Goal: Find specific page/section

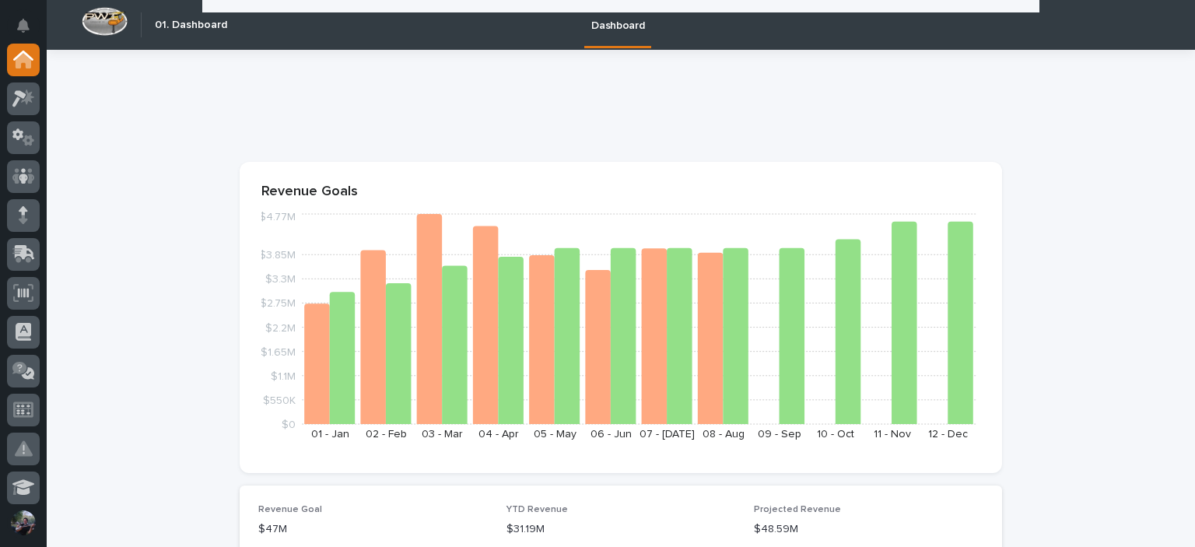
scroll to position [1245, 0]
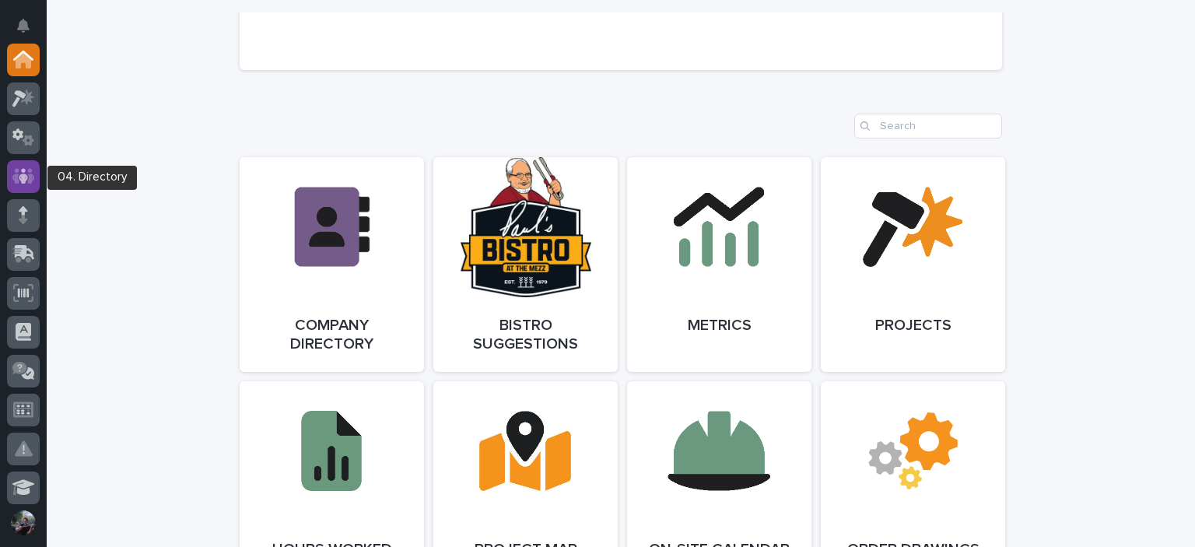
click at [31, 177] on icon at bounding box center [23, 176] width 23 height 16
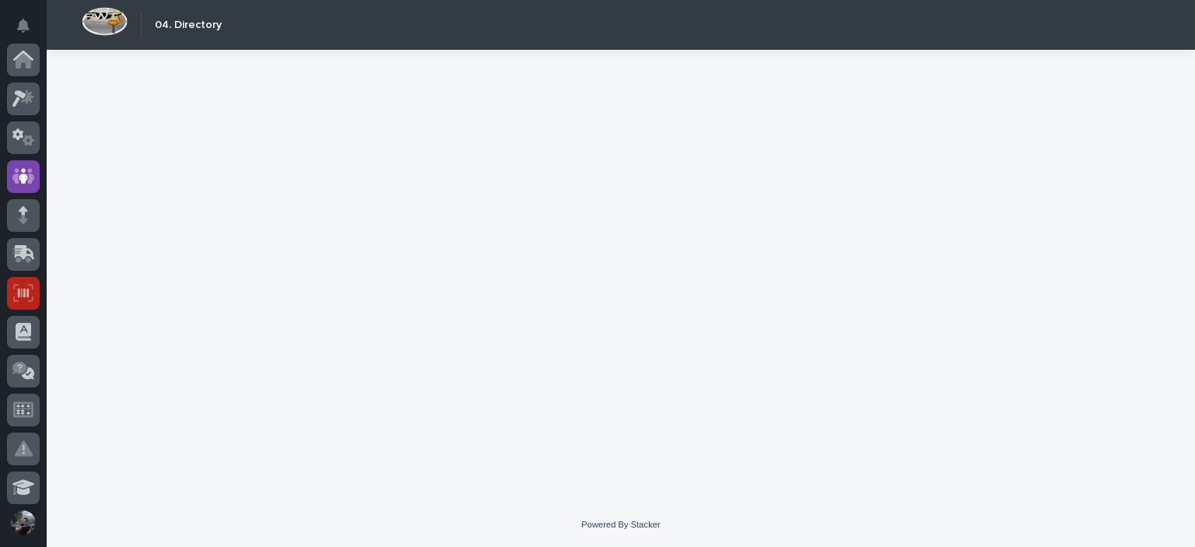
scroll to position [117, 0]
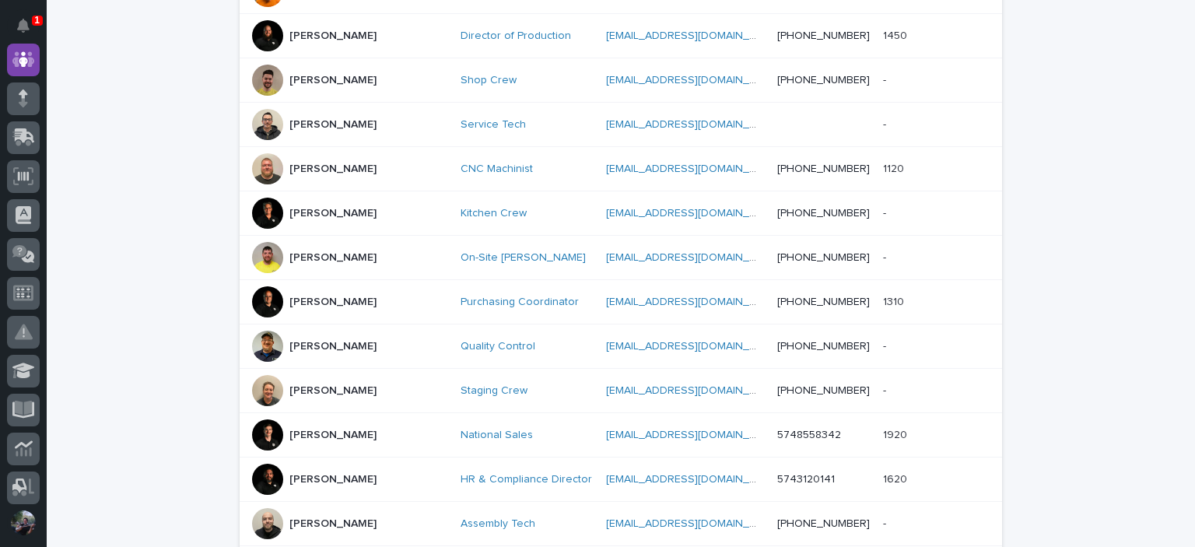
scroll to position [467, 0]
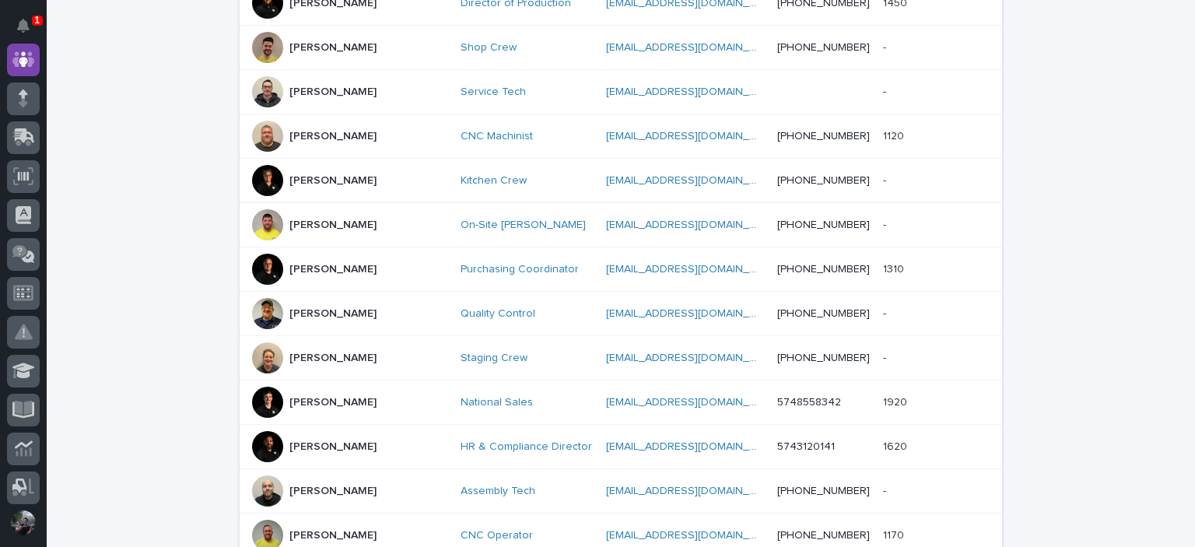
click at [265, 181] on div at bounding box center [267, 180] width 31 height 31
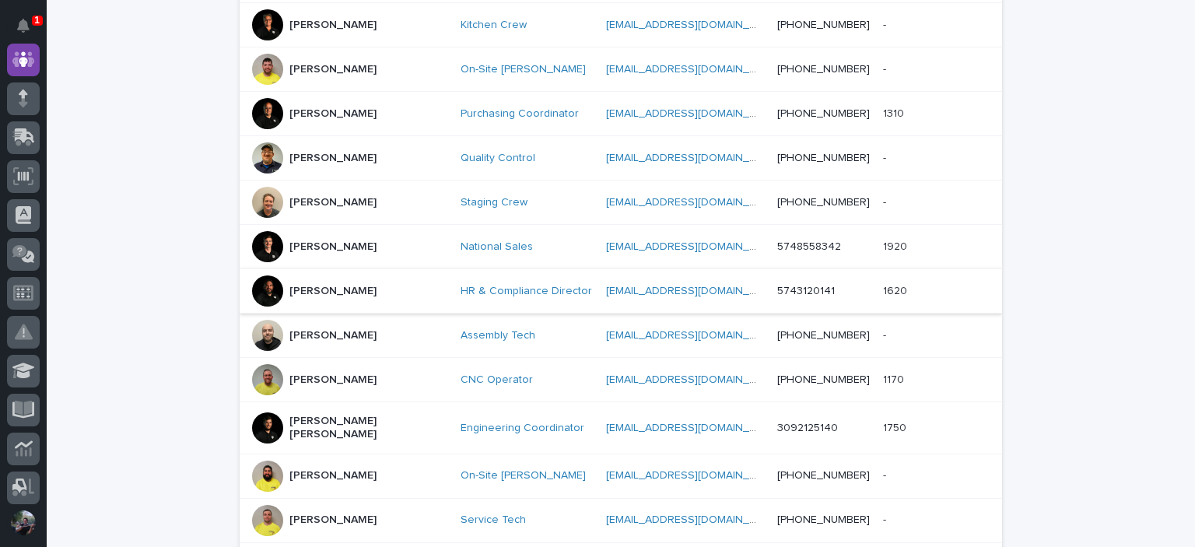
scroll to position [778, 0]
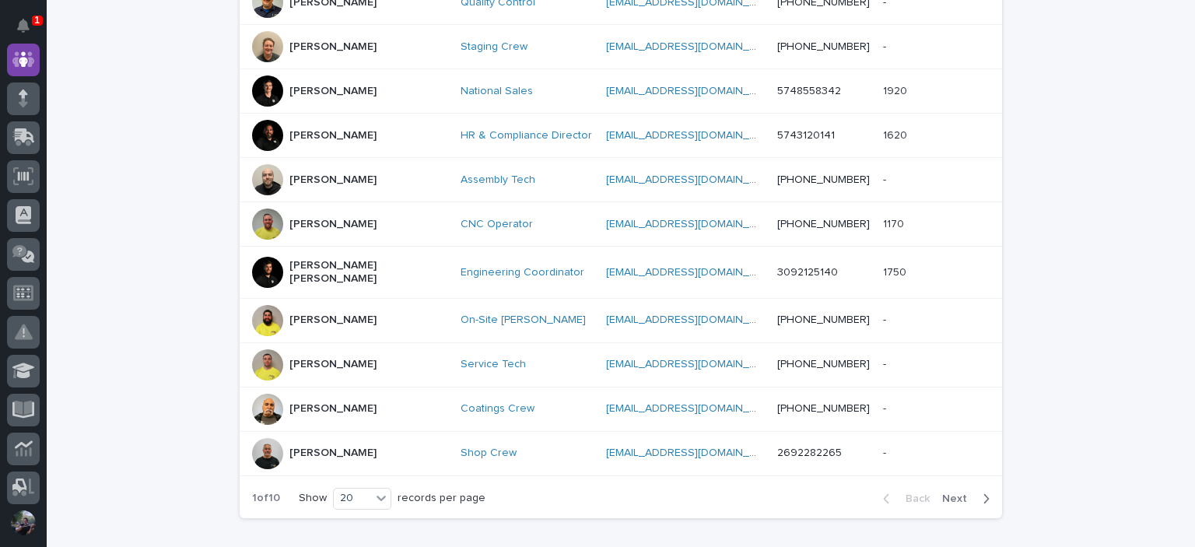
click at [304, 264] on p "[PERSON_NAME] [PERSON_NAME]" at bounding box center [368, 272] width 156 height 26
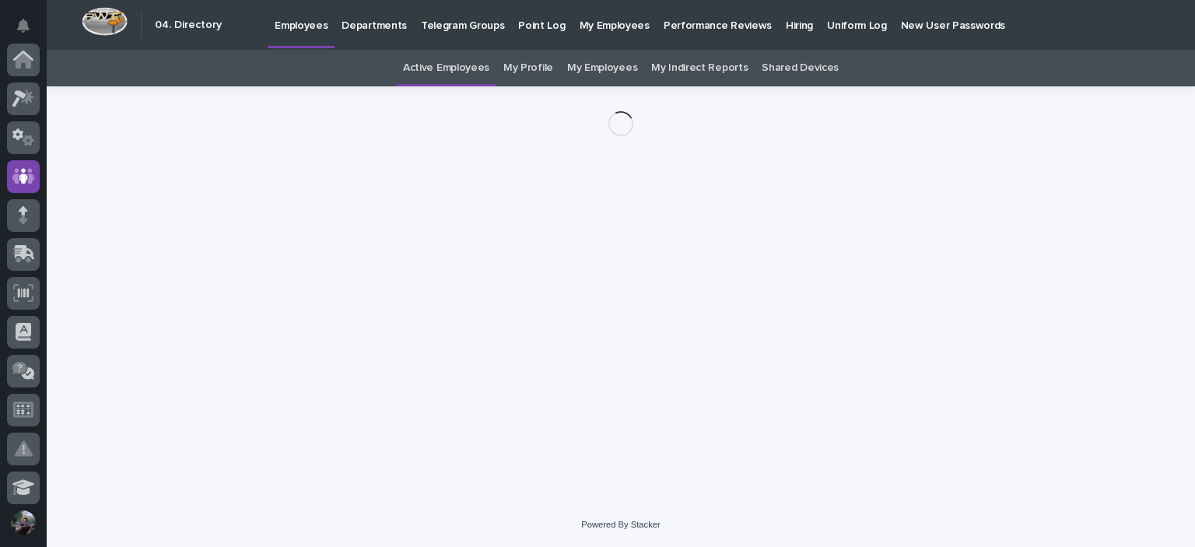
scroll to position [117, 0]
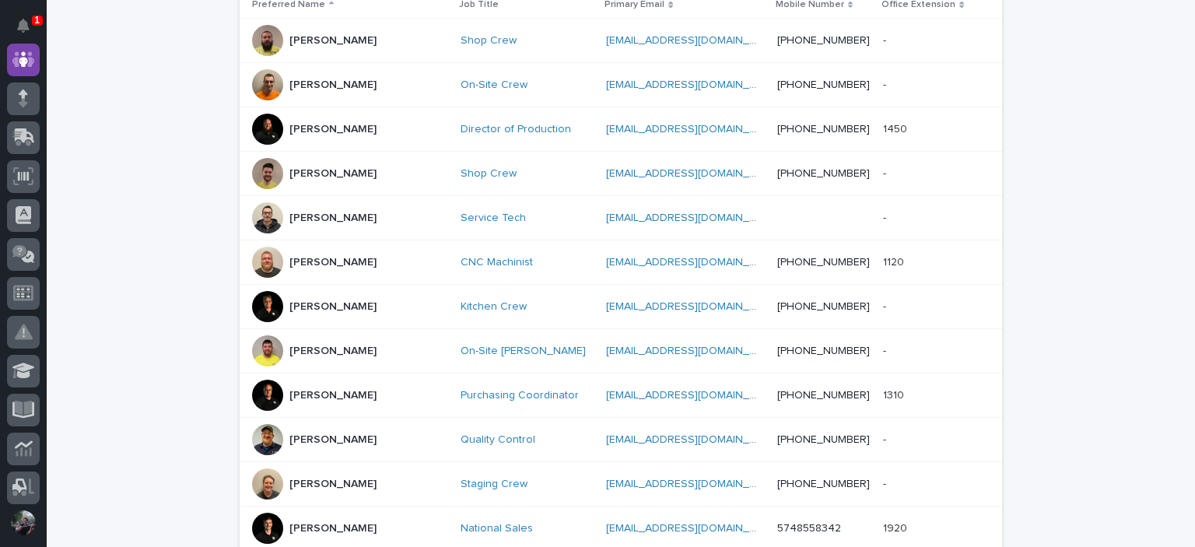
scroll to position [104, 0]
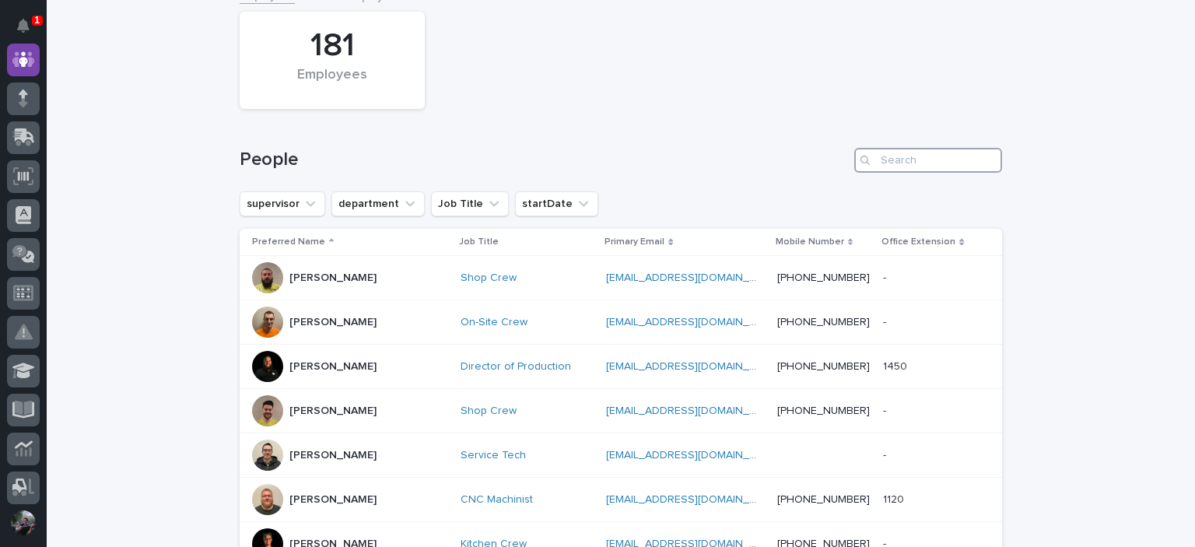
click at [881, 150] on input "Search" at bounding box center [929, 160] width 148 height 25
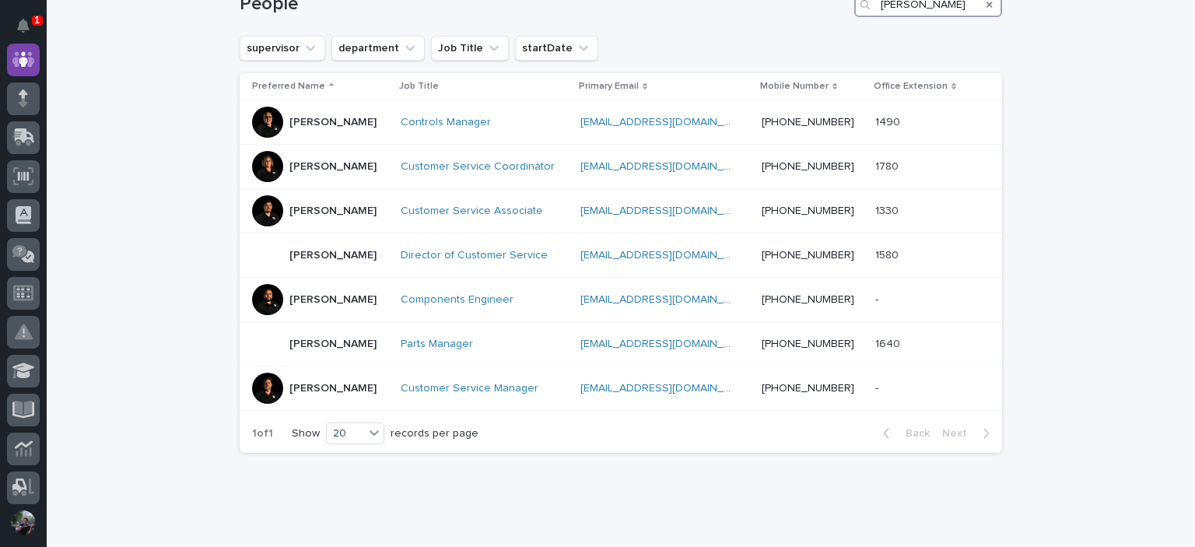
scroll to position [258, 0]
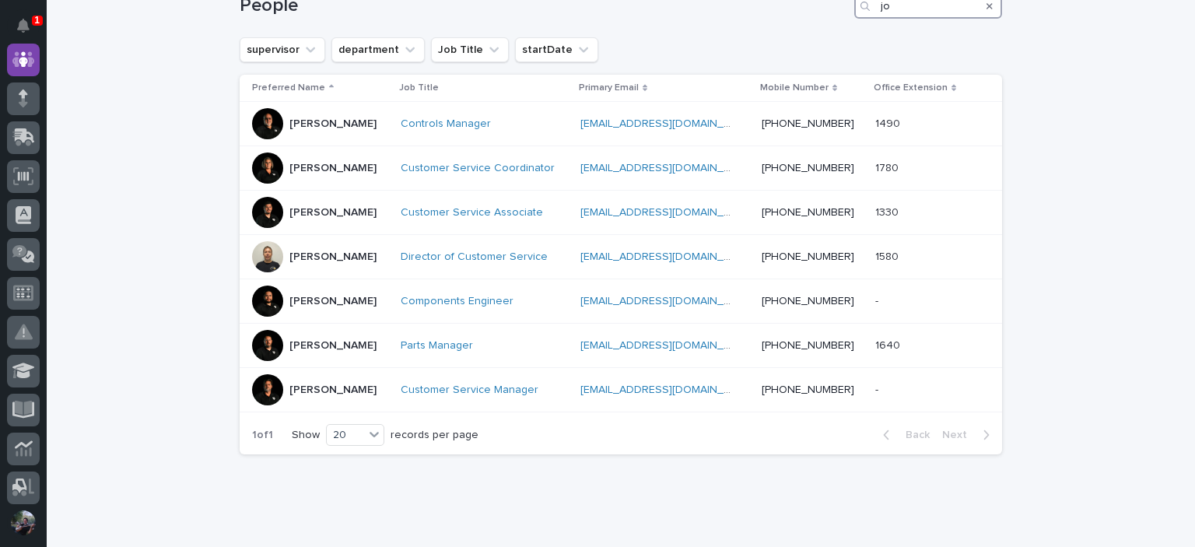
type input "j"
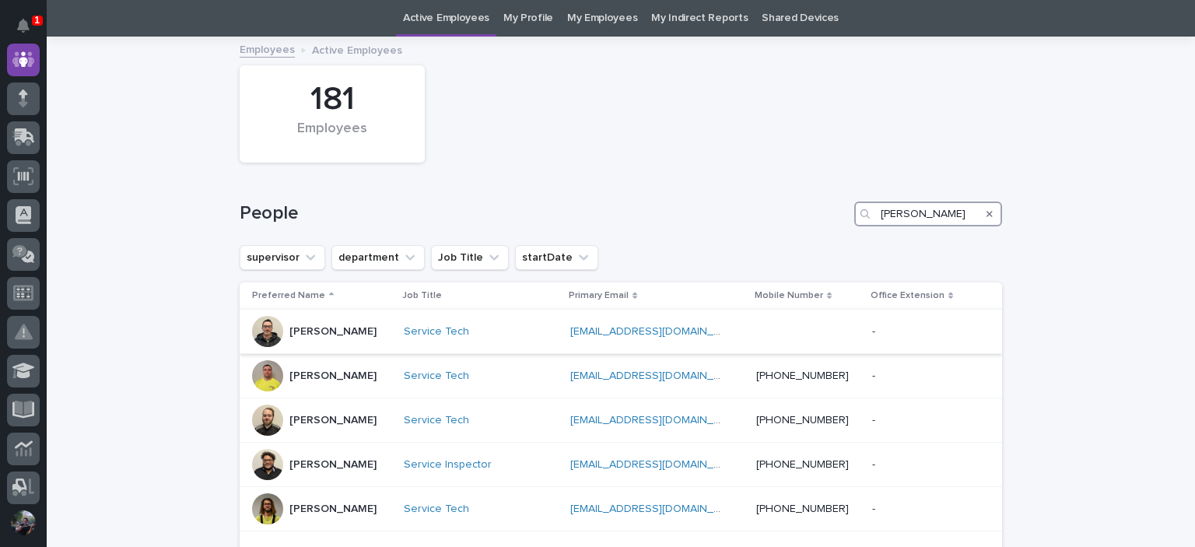
scroll to position [181, 0]
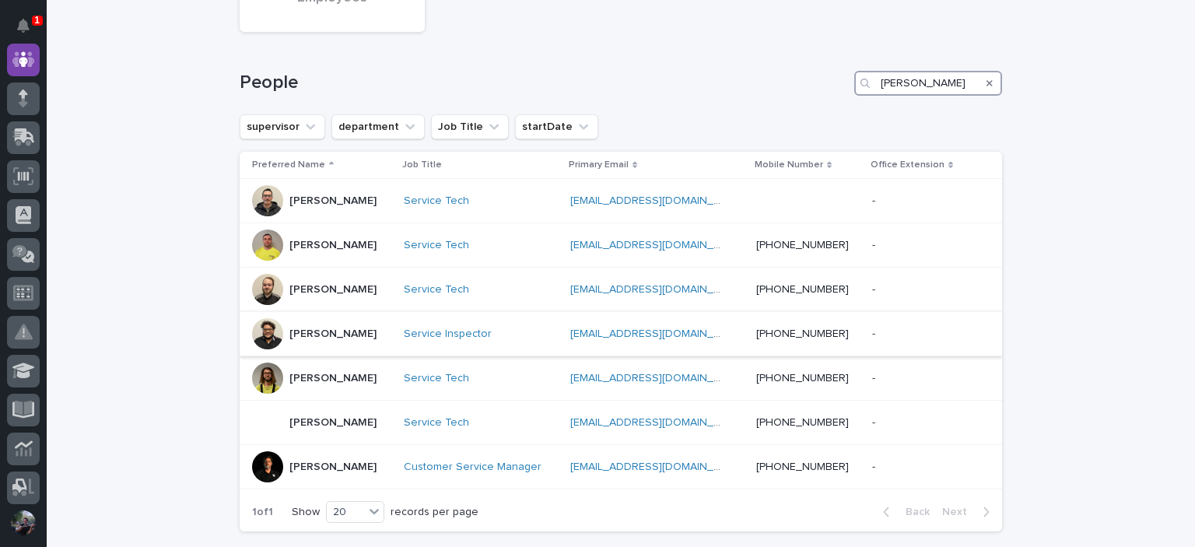
type input "[PERSON_NAME]"
click at [279, 334] on div "[PERSON_NAME]" at bounding box center [321, 333] width 139 height 31
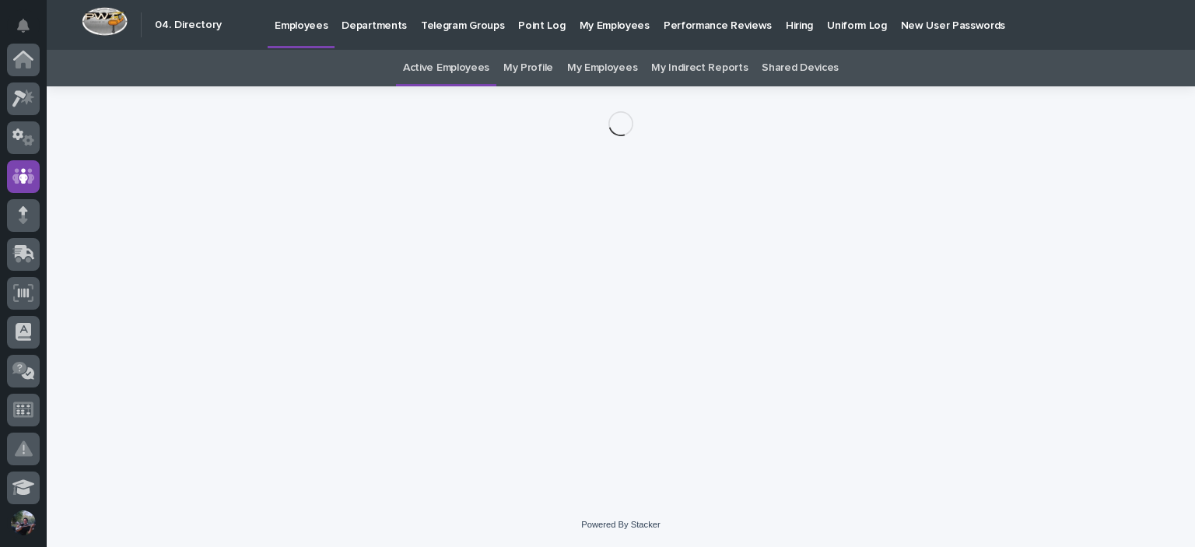
scroll to position [117, 0]
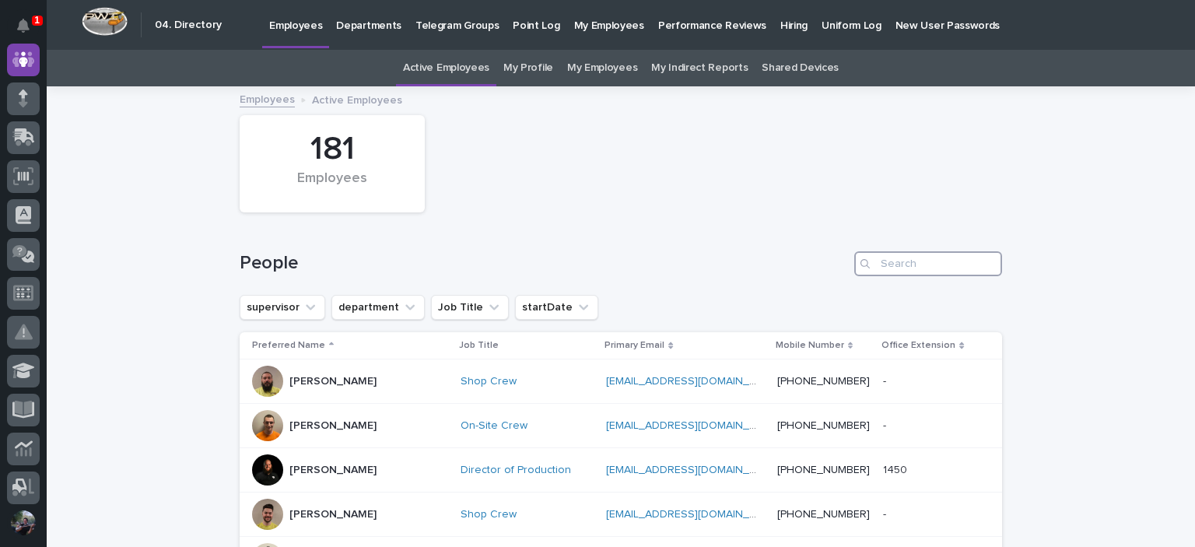
click at [917, 258] on input "Search" at bounding box center [929, 263] width 148 height 25
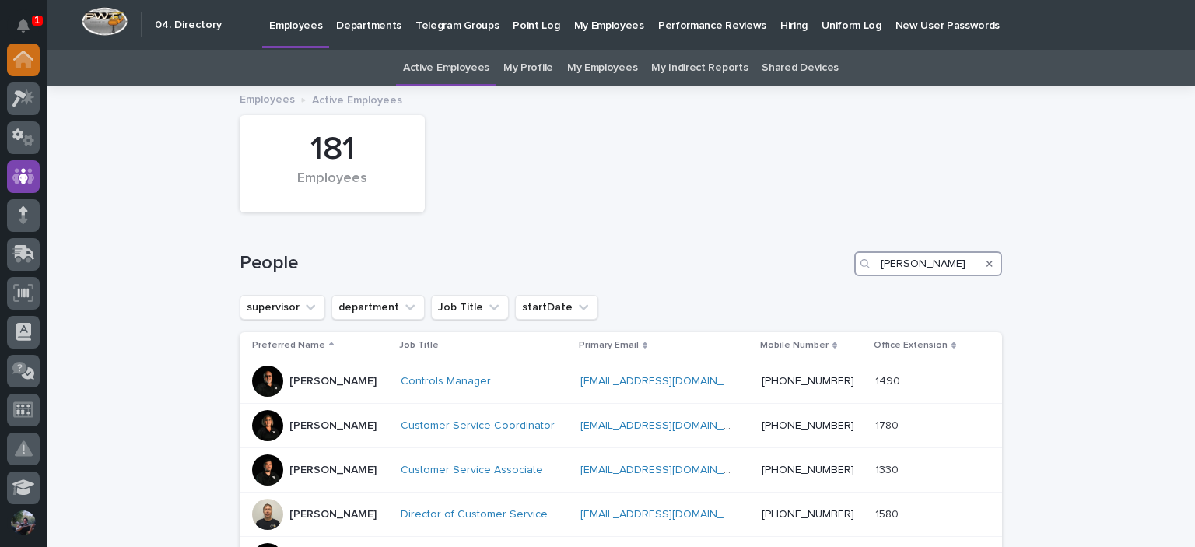
type input "[PERSON_NAME]"
click at [37, 60] on div at bounding box center [23, 60] width 33 height 33
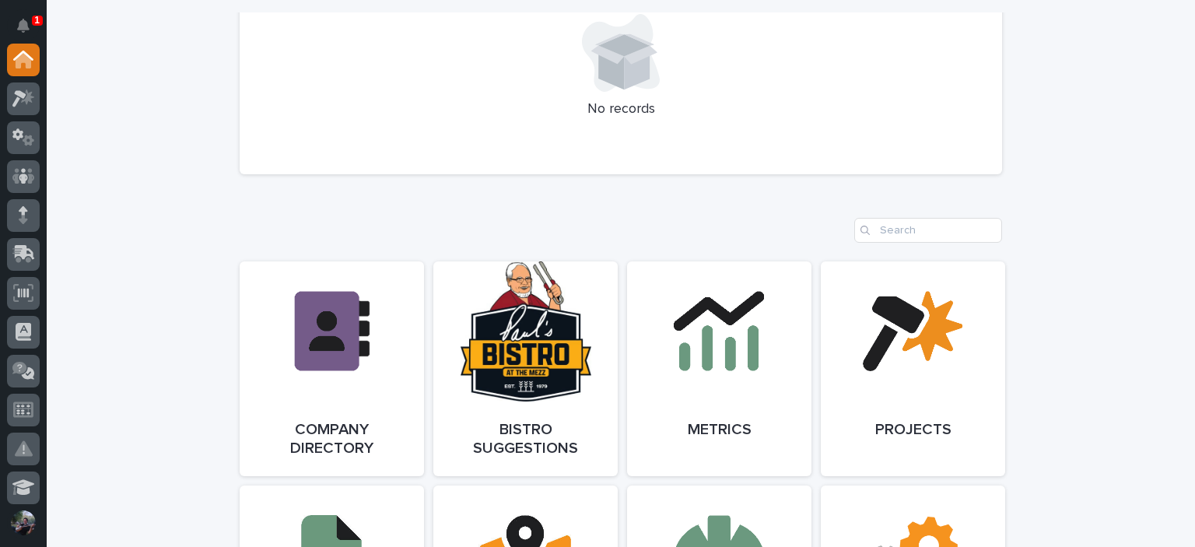
scroll to position [778, 0]
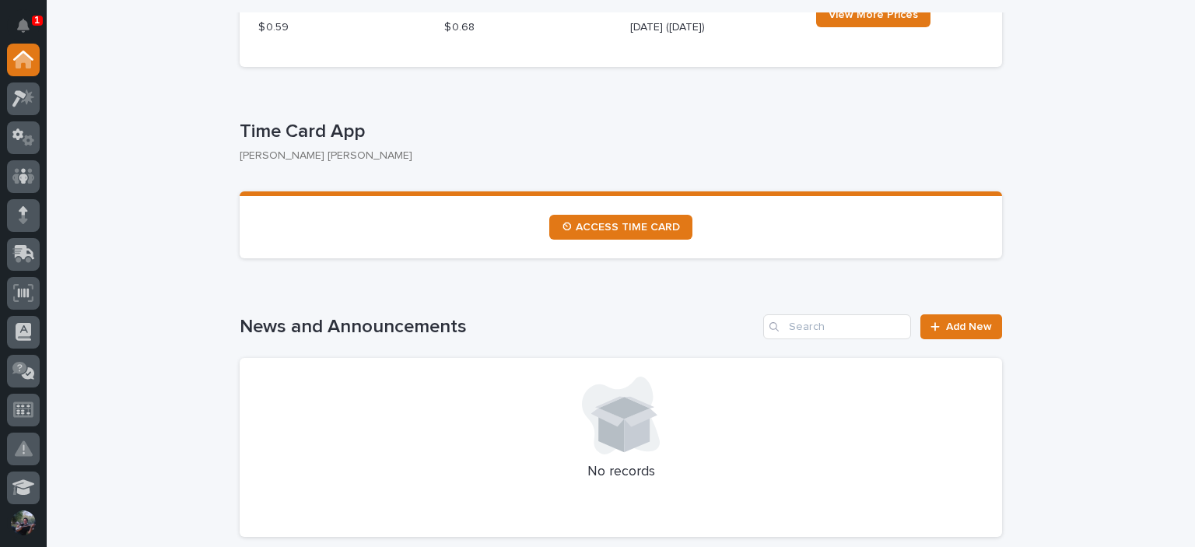
click at [445, 150] on p "[PERSON_NAME] [PERSON_NAME]" at bounding box center [615, 155] width 750 height 13
click at [10, 19] on button "Notifications" at bounding box center [23, 25] width 33 height 33
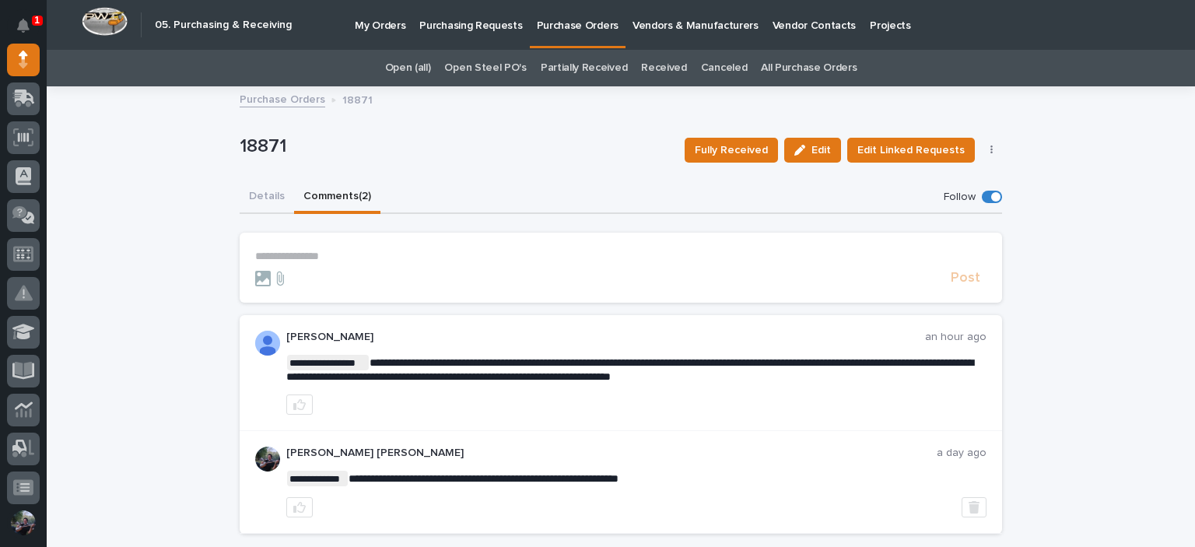
click at [42, 34] on div "1 My Settings Log Out" at bounding box center [23, 273] width 47 height 547
click at [37, 33] on button "Notifications" at bounding box center [23, 25] width 33 height 33
